Goal: Information Seeking & Learning: Learn about a topic

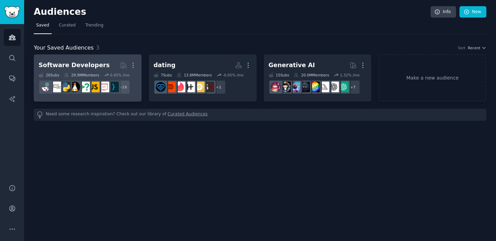
click at [101, 61] on h2 "Software Developers More" at bounding box center [88, 65] width 98 height 12
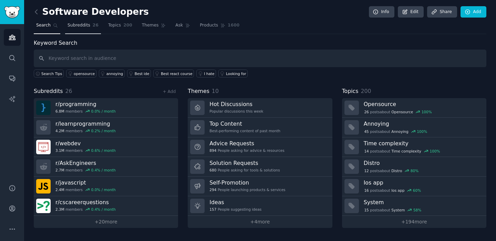
click at [82, 27] on span "Subreddits" at bounding box center [79, 25] width 23 height 6
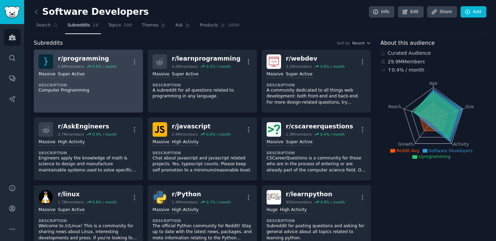
click at [113, 82] on div "Massive Super Active Description Computer Programming" at bounding box center [89, 82] width 100 height 27
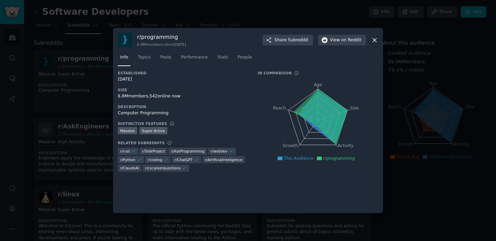
click at [376, 43] on icon at bounding box center [374, 40] width 7 height 7
